Goal: Task Accomplishment & Management: Use online tool/utility

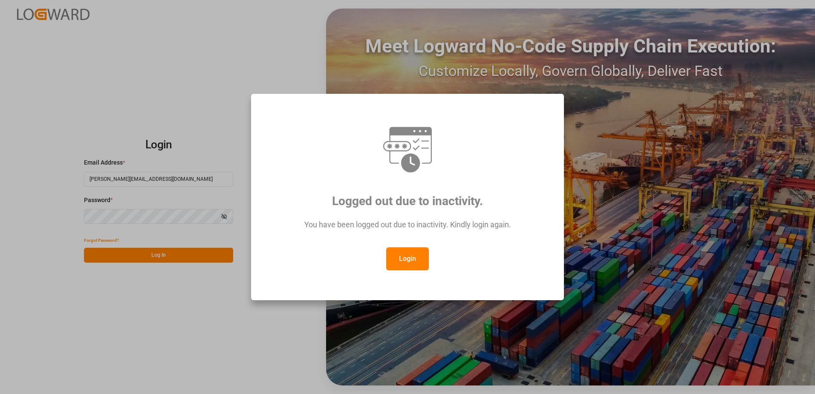
click at [407, 261] on button "Login" at bounding box center [407, 258] width 43 height 23
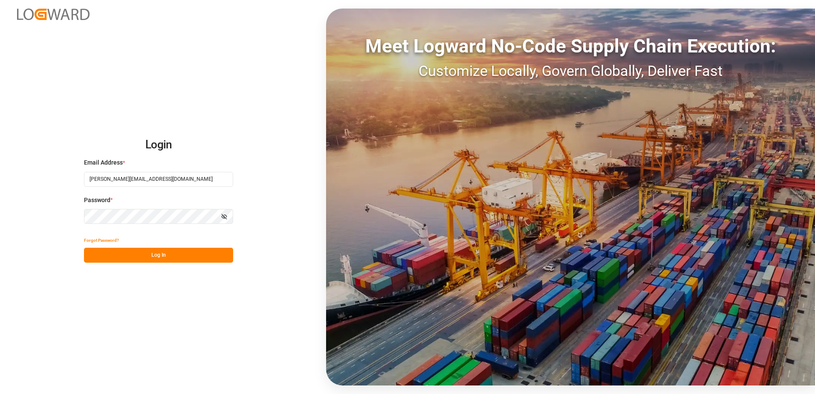
click at [166, 255] on button "Log In" at bounding box center [158, 255] width 149 height 15
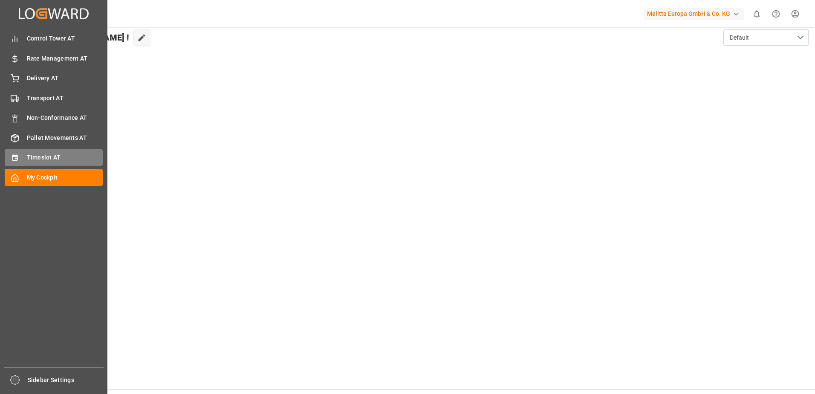
click at [37, 155] on span "Timeslot AT" at bounding box center [65, 157] width 76 height 9
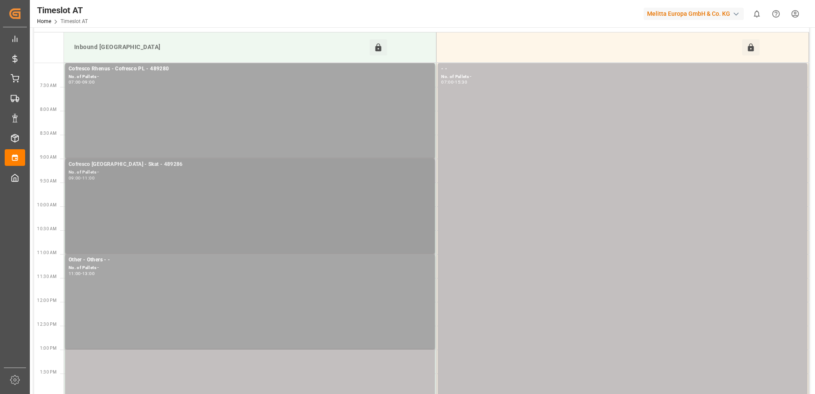
scroll to position [43, 0]
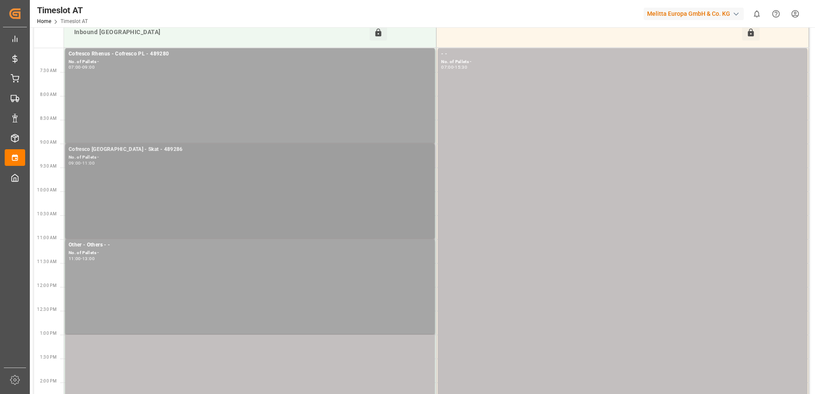
click at [133, 167] on div "Cofresco [GEOGRAPHIC_DATA] - Skat - 489286 No. of Pallets - 09:00 - 11:00" at bounding box center [250, 190] width 363 height 91
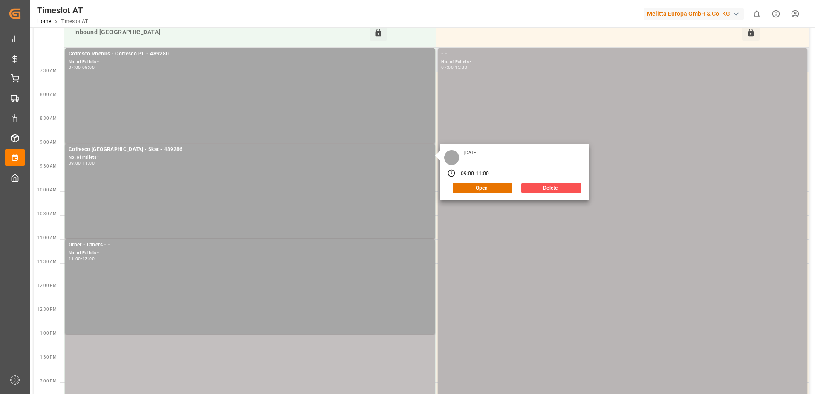
drag, startPoint x: 549, startPoint y: 187, endPoint x: 517, endPoint y: 223, distance: 48.0
click at [517, 223] on tbody "- - No. of Pallets - 07:00 - 15:30 Cofresco Rhenus - Cofresco PL - 489280 No. o…" at bounding box center [436, 251] width 745 height 406
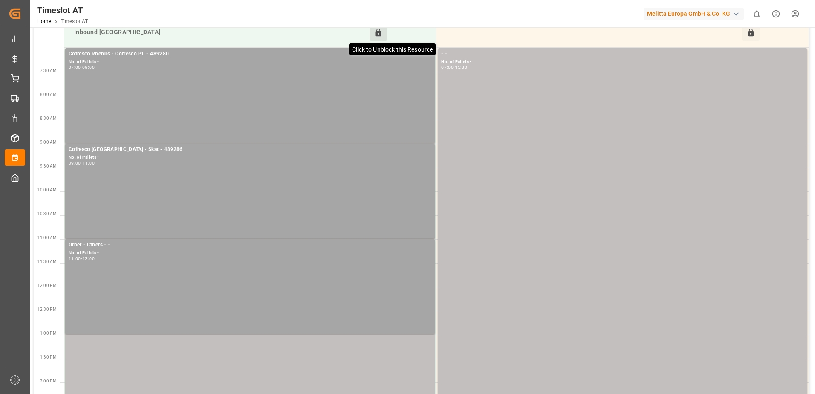
click at [380, 32] on icon at bounding box center [379, 33] width 6 height 8
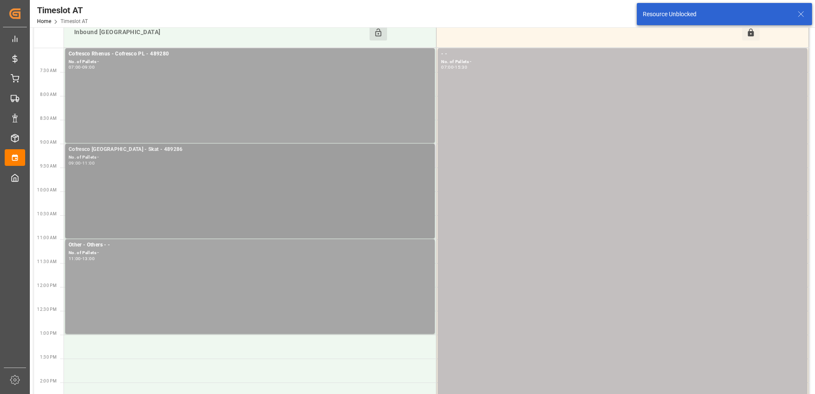
click at [268, 169] on div "Cofresco [GEOGRAPHIC_DATA] - Skat - 489286 No. of Pallets - 09:00 - 11:00" at bounding box center [250, 190] width 363 height 91
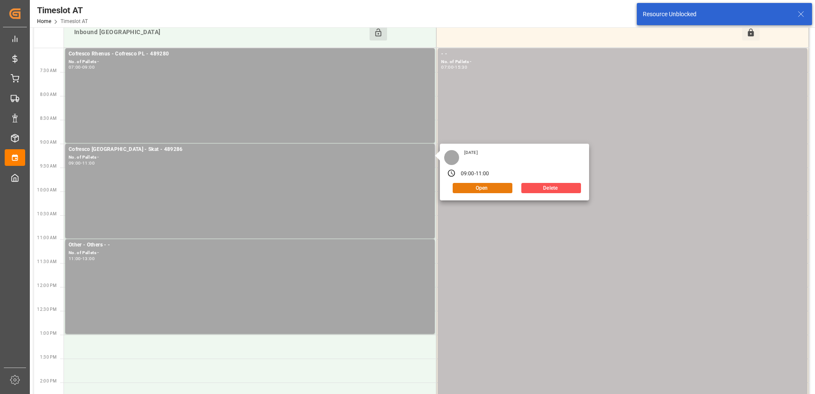
click at [485, 187] on button "Open" at bounding box center [483, 188] width 60 height 10
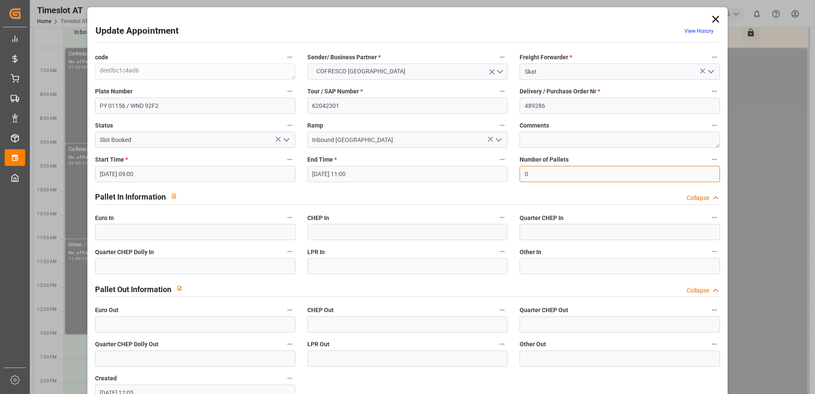
click at [533, 177] on input "0" at bounding box center [620, 174] width 200 height 16
type input "44"
click at [110, 322] on input "text" at bounding box center [195, 324] width 200 height 16
type input "44"
click at [290, 142] on icon "open menu" at bounding box center [286, 140] width 10 height 10
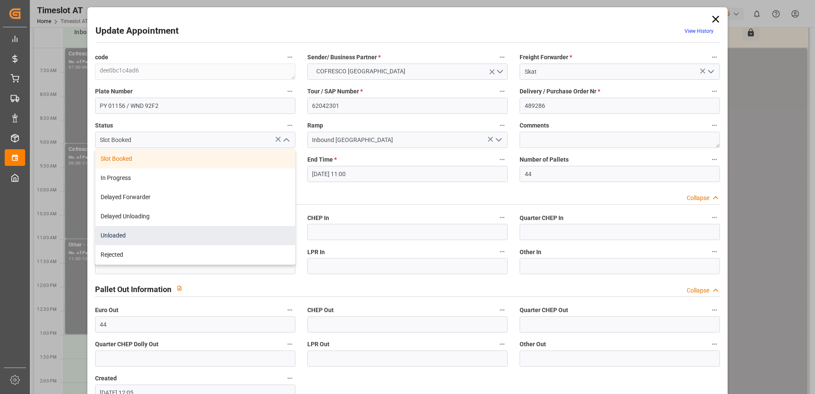
click at [176, 237] on div "Unloaded" at bounding box center [196, 235] width 200 height 19
type input "Unloaded"
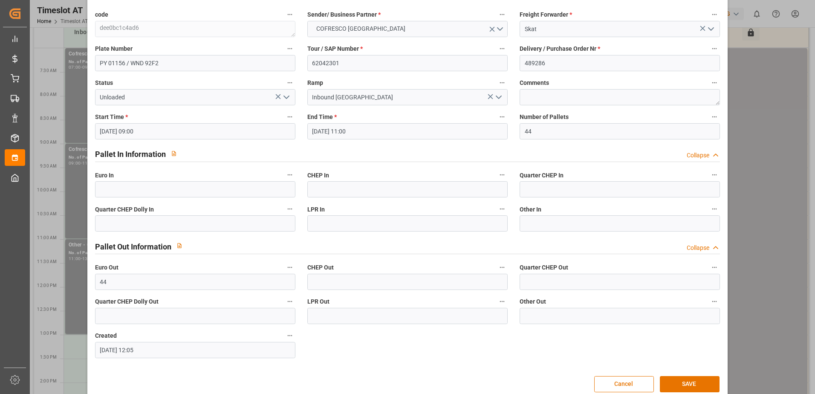
scroll to position [56, 0]
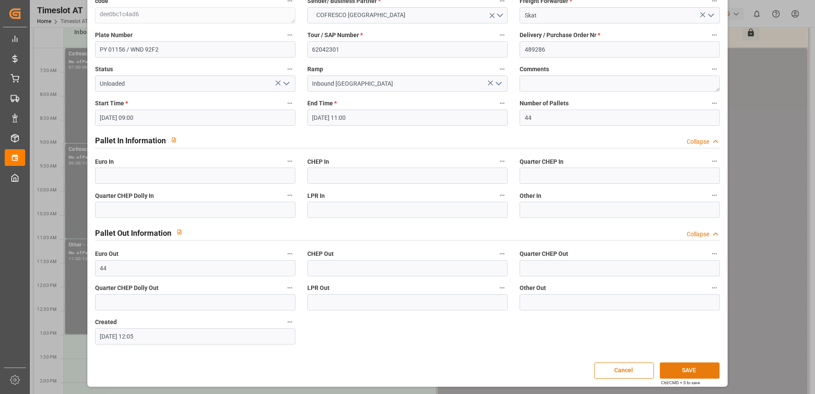
click at [687, 363] on button "SAVE" at bounding box center [690, 370] width 60 height 16
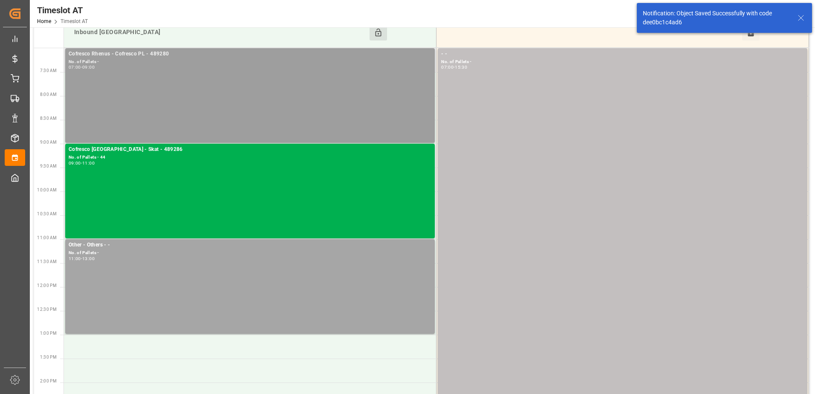
scroll to position [0, 0]
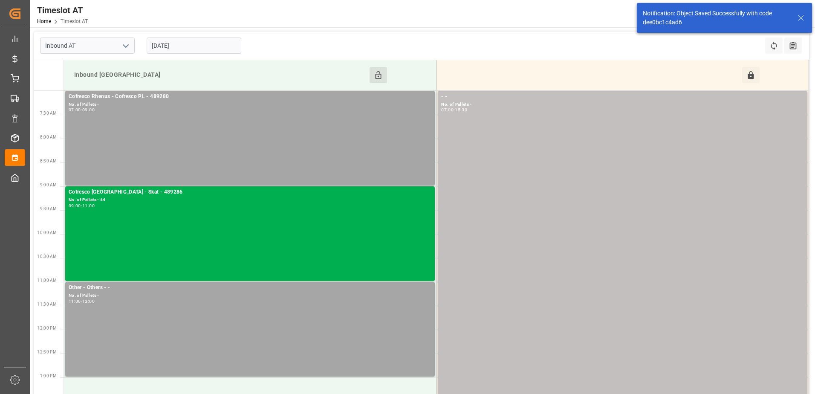
click at [385, 81] on button "Click to Block this Resource" at bounding box center [378, 75] width 17 height 16
